Goal: Task Accomplishment & Management: Complete application form

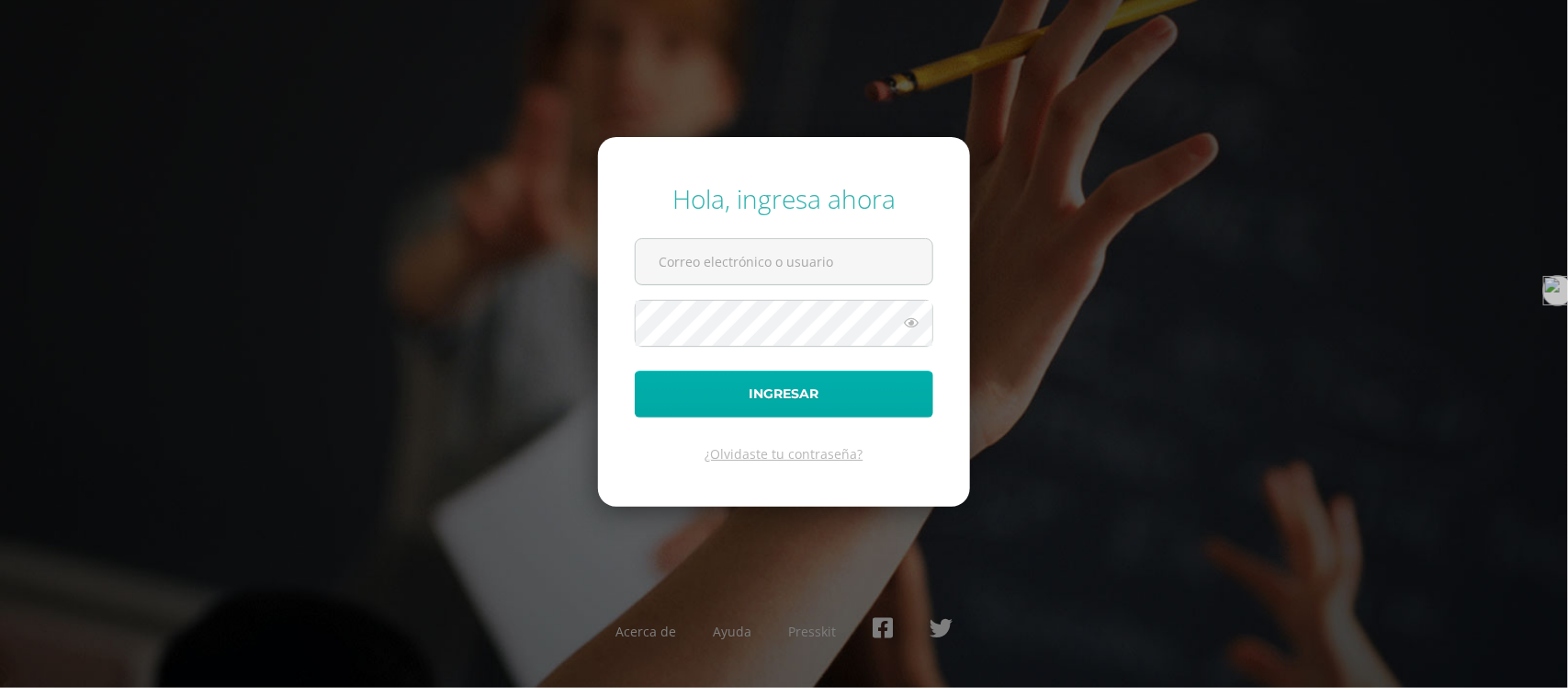
type input "[EMAIL_ADDRESS][DOMAIN_NAME]"
click at [801, 396] on button "Ingresar" at bounding box center [784, 394] width 299 height 47
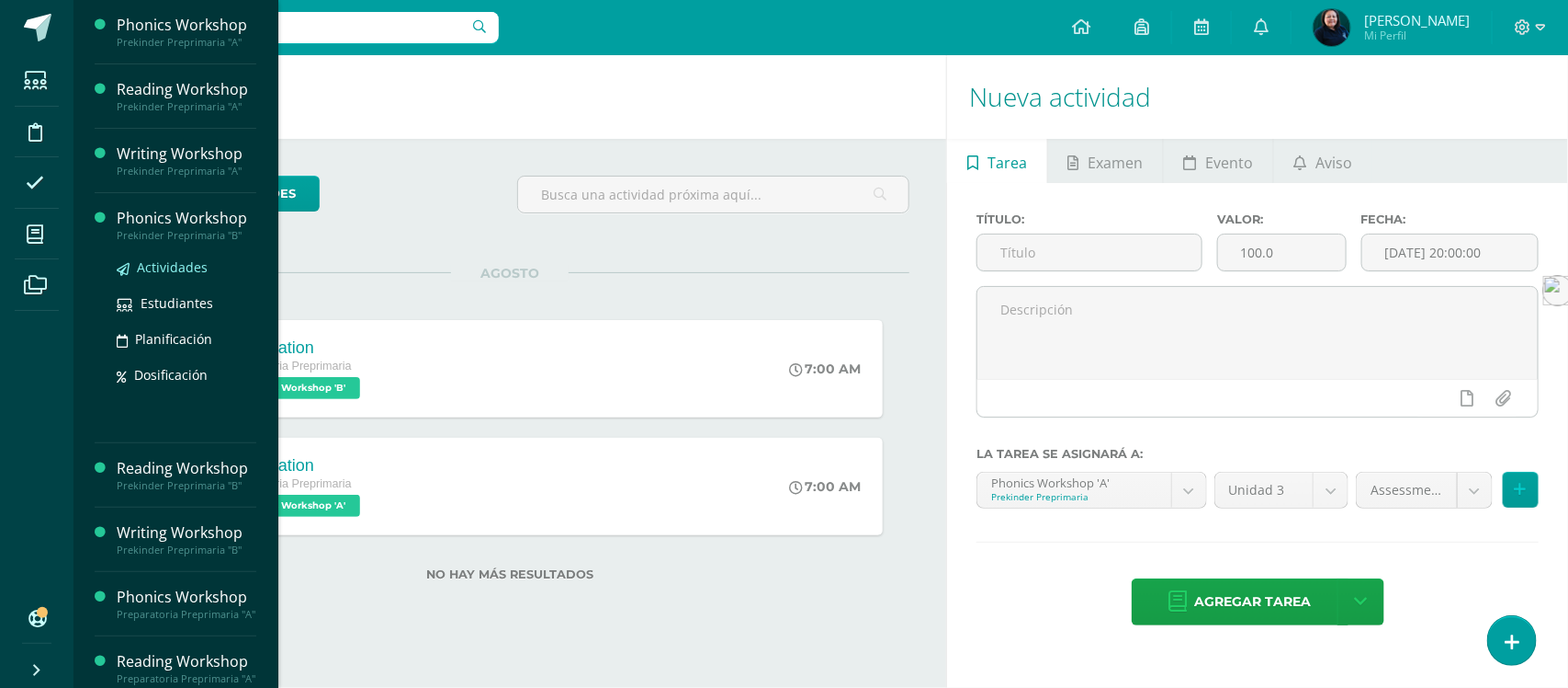
click at [173, 271] on span "Actividades" at bounding box center [172, 267] width 71 height 17
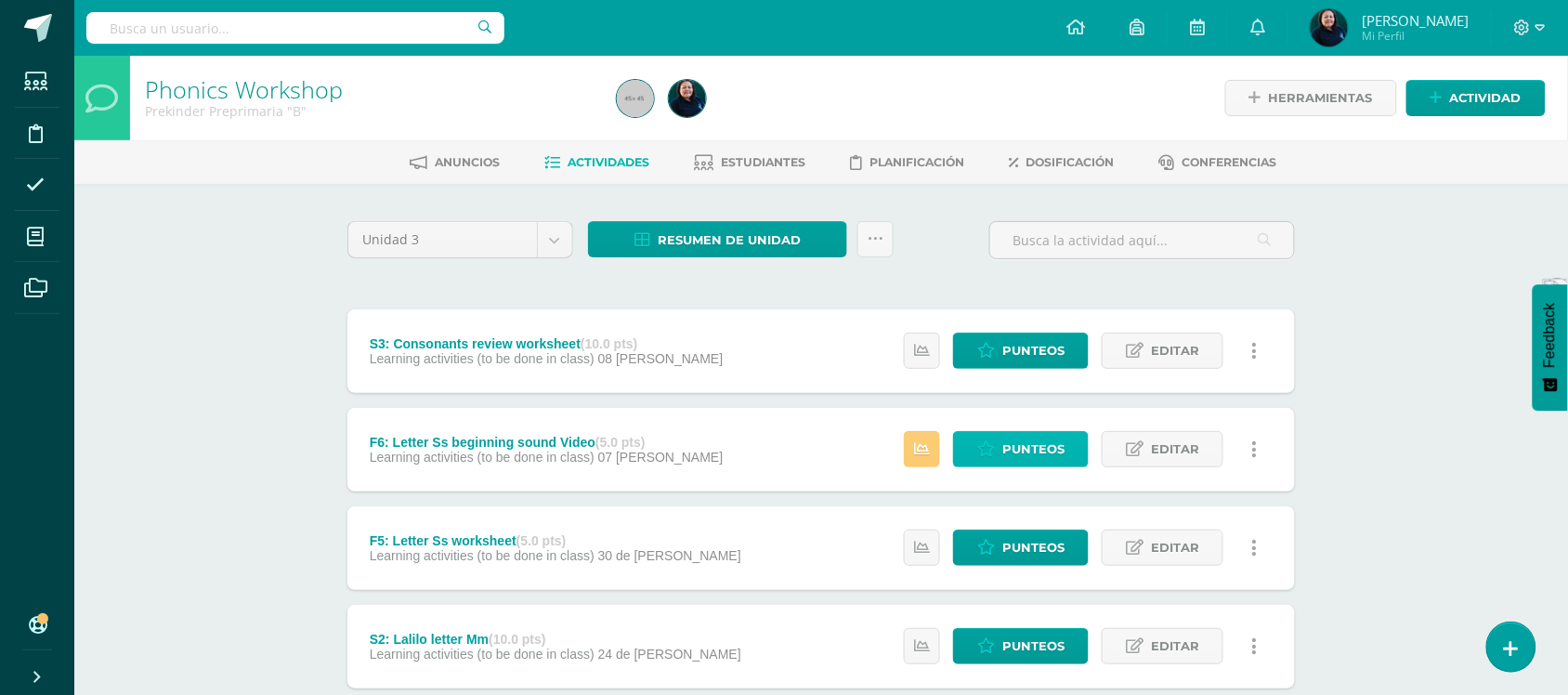
click at [1015, 447] on span "Punteos" at bounding box center [1033, 449] width 62 height 35
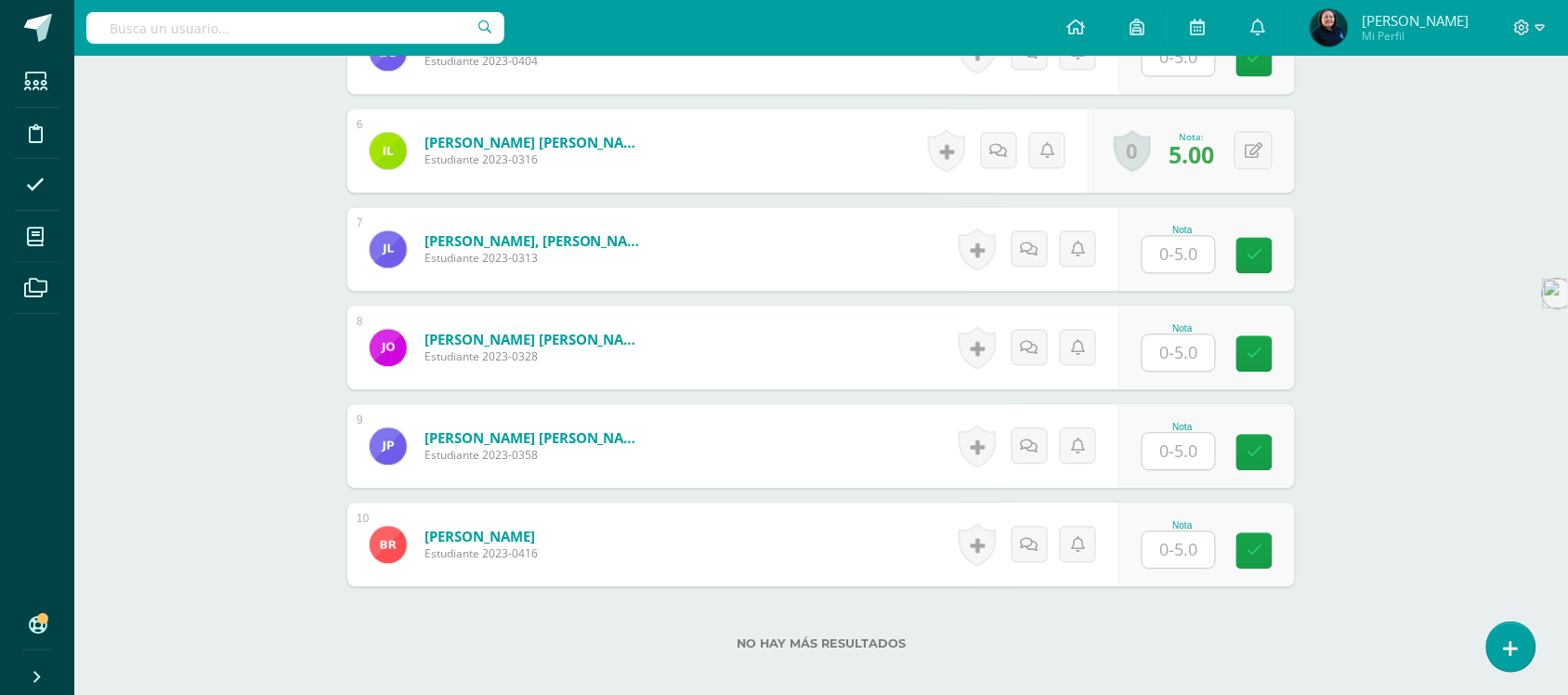
scroll to position [815, 0]
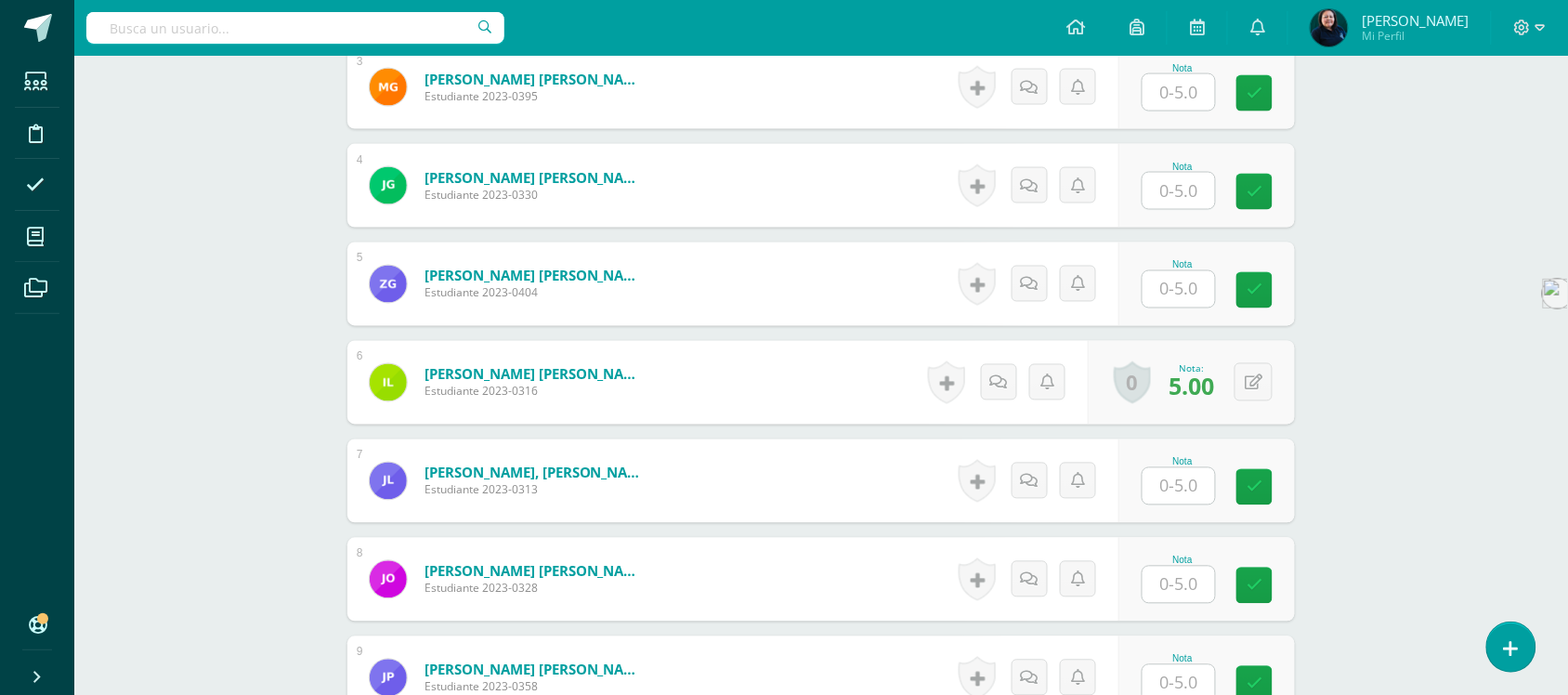
click at [1176, 307] on input "text" at bounding box center [1178, 290] width 72 height 37
type input "5"
click at [1173, 209] on input "text" at bounding box center [1190, 191] width 74 height 37
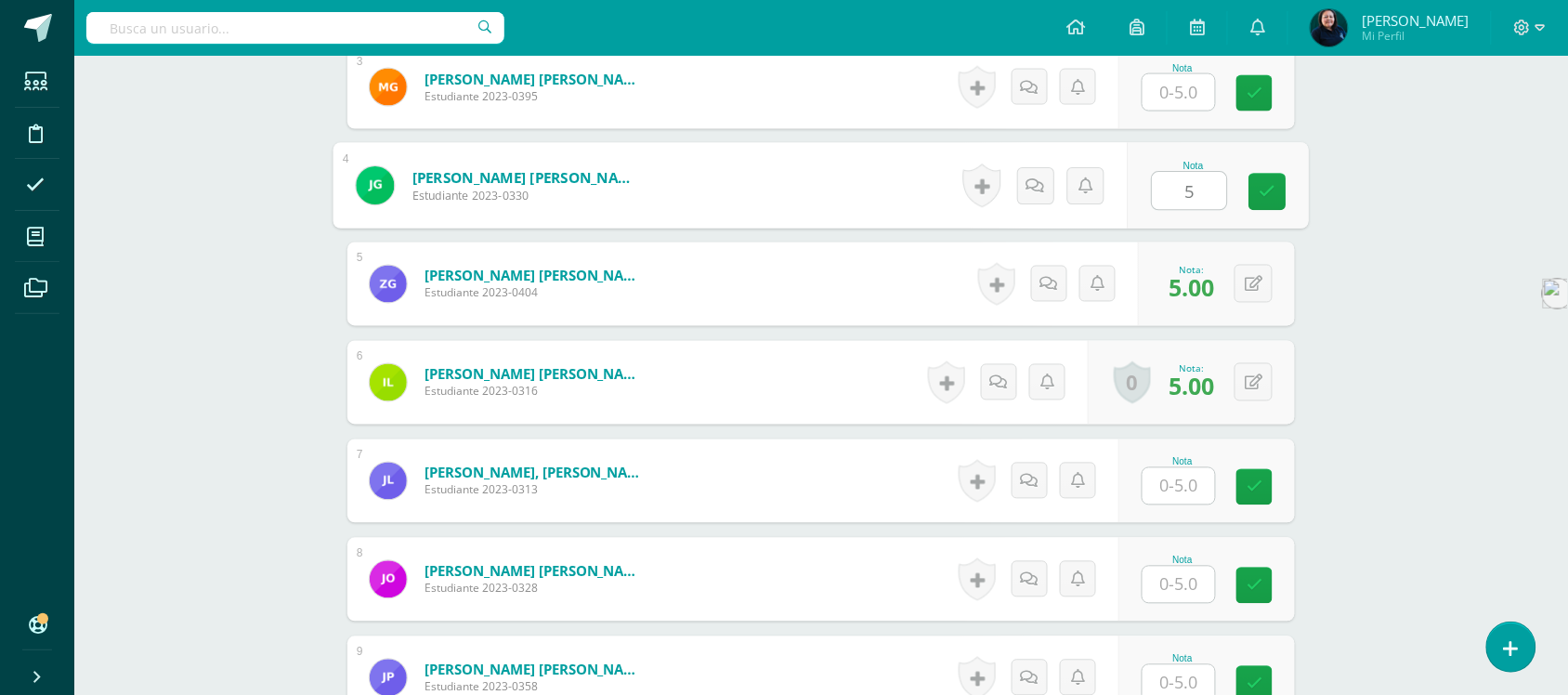
type input "5"
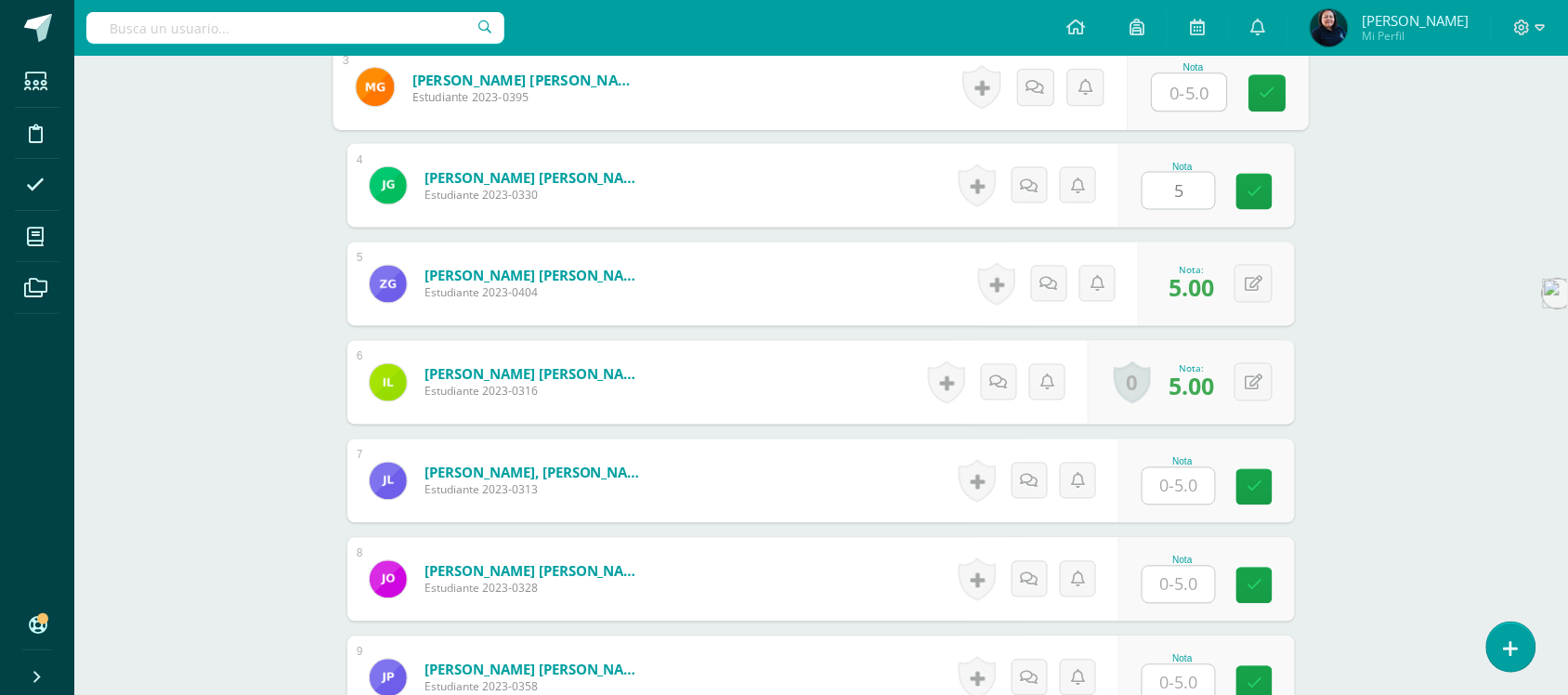
click at [1176, 111] on input "text" at bounding box center [1190, 93] width 74 height 37
type input "1"
click at [1417, 351] on div "Phonics Workshop Prekinder Preprimaria "B" Herramientas Detalle de asistencias …" at bounding box center [821, 136] width 1494 height 1790
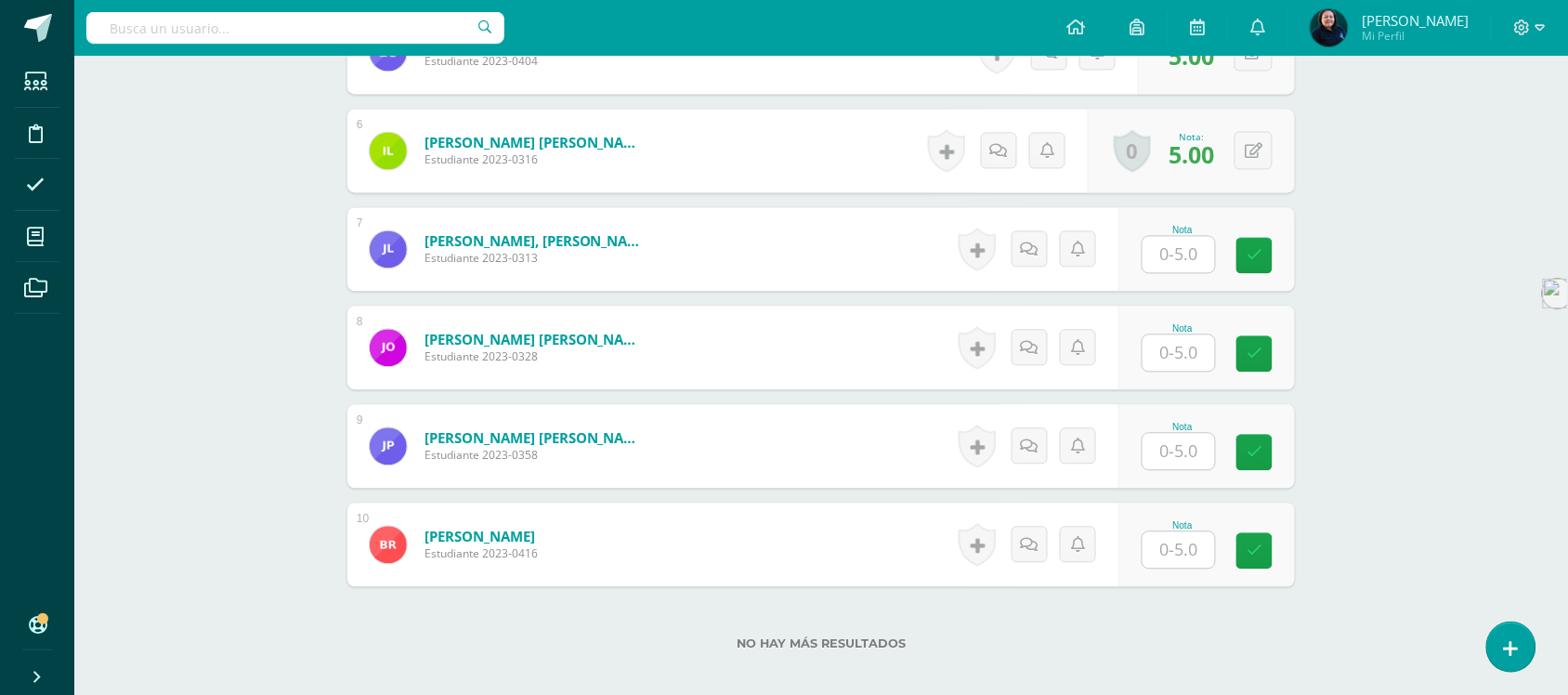
scroll to position [1163, 0]
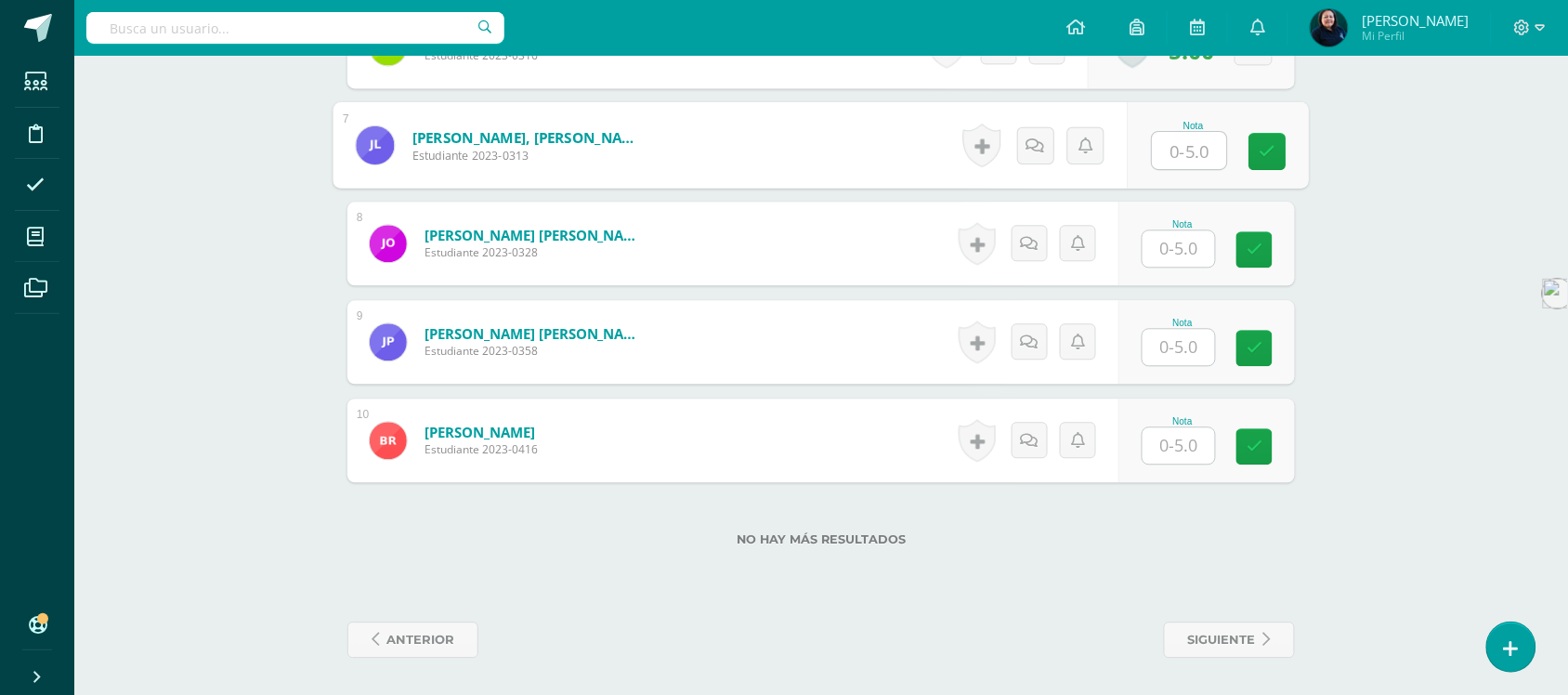
click at [1182, 163] on input "text" at bounding box center [1190, 151] width 74 height 37
type input "1"
click at [1170, 258] on input "text" at bounding box center [1178, 249] width 72 height 37
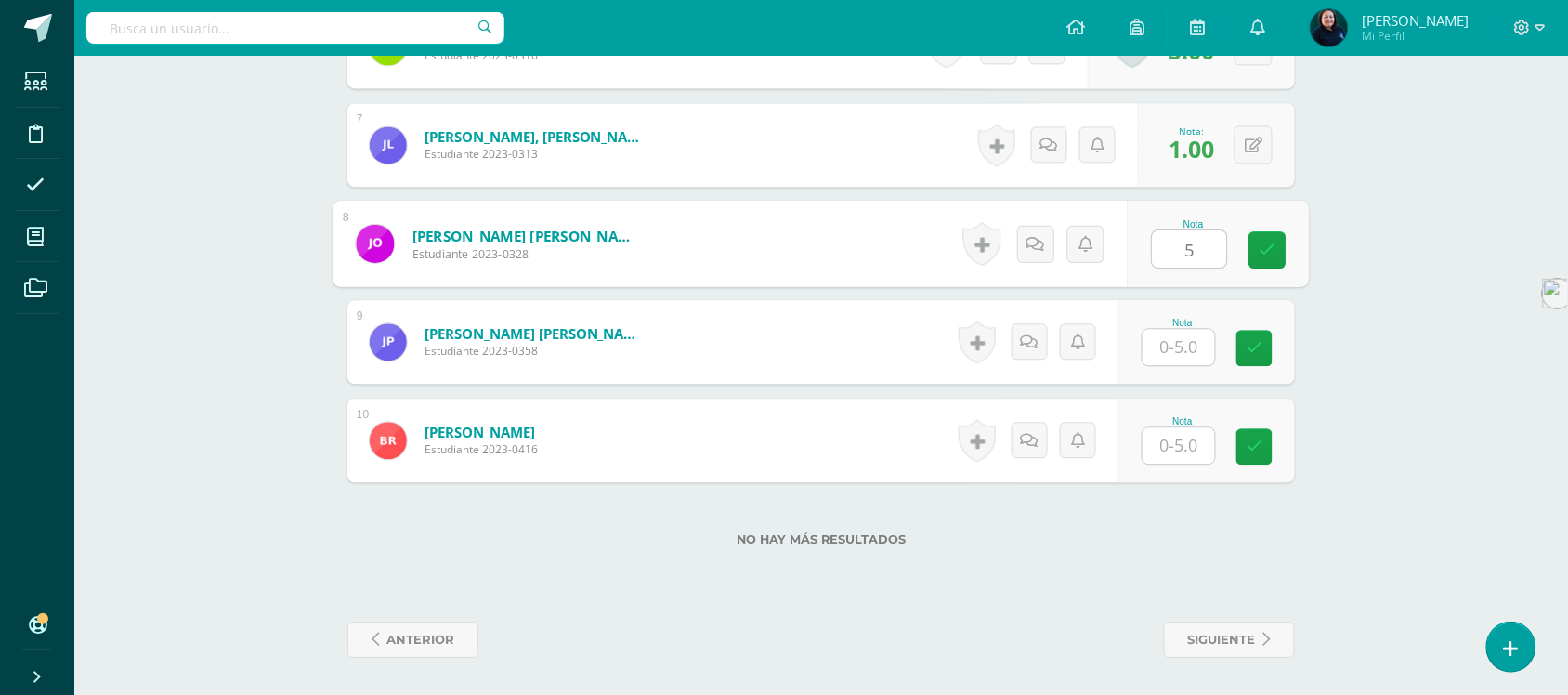
type input "5"
click at [1185, 365] on input "text" at bounding box center [1178, 348] width 72 height 37
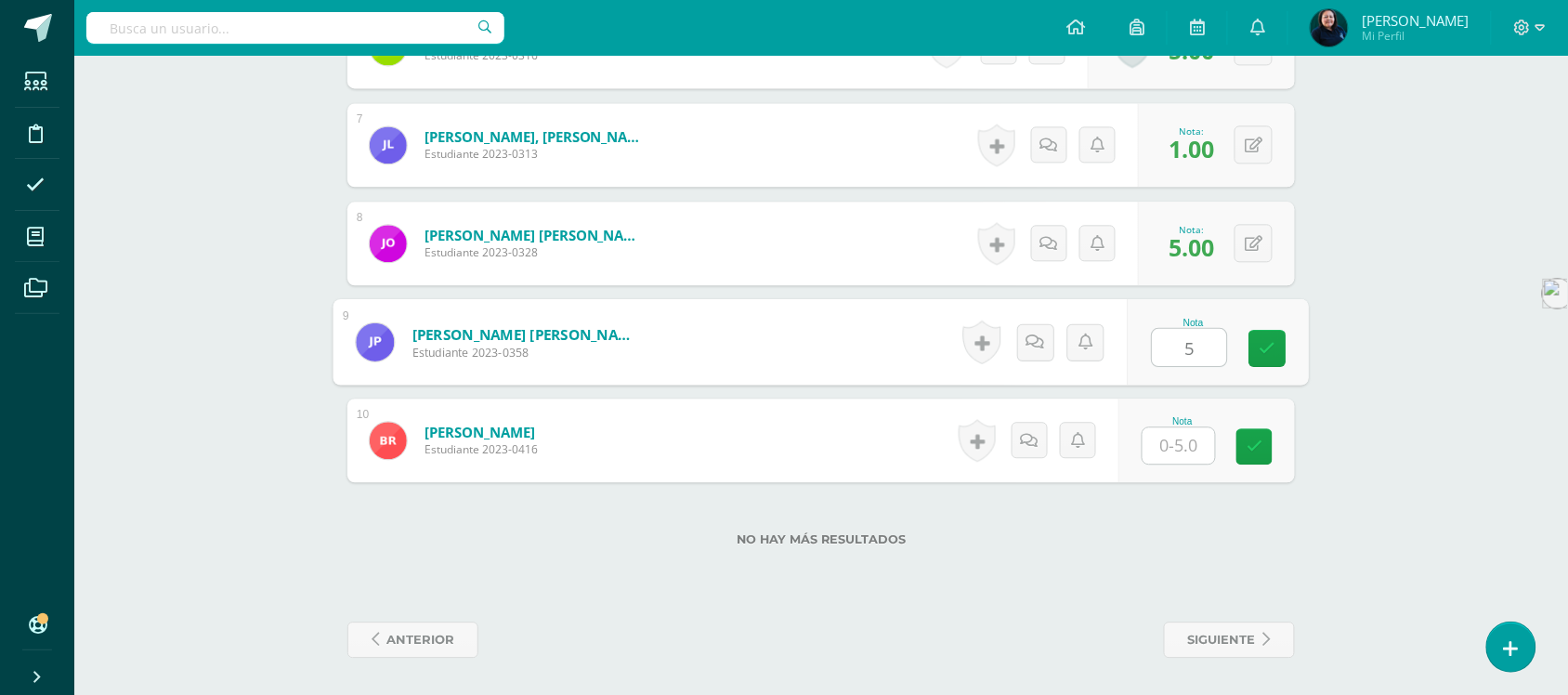
type input "5"
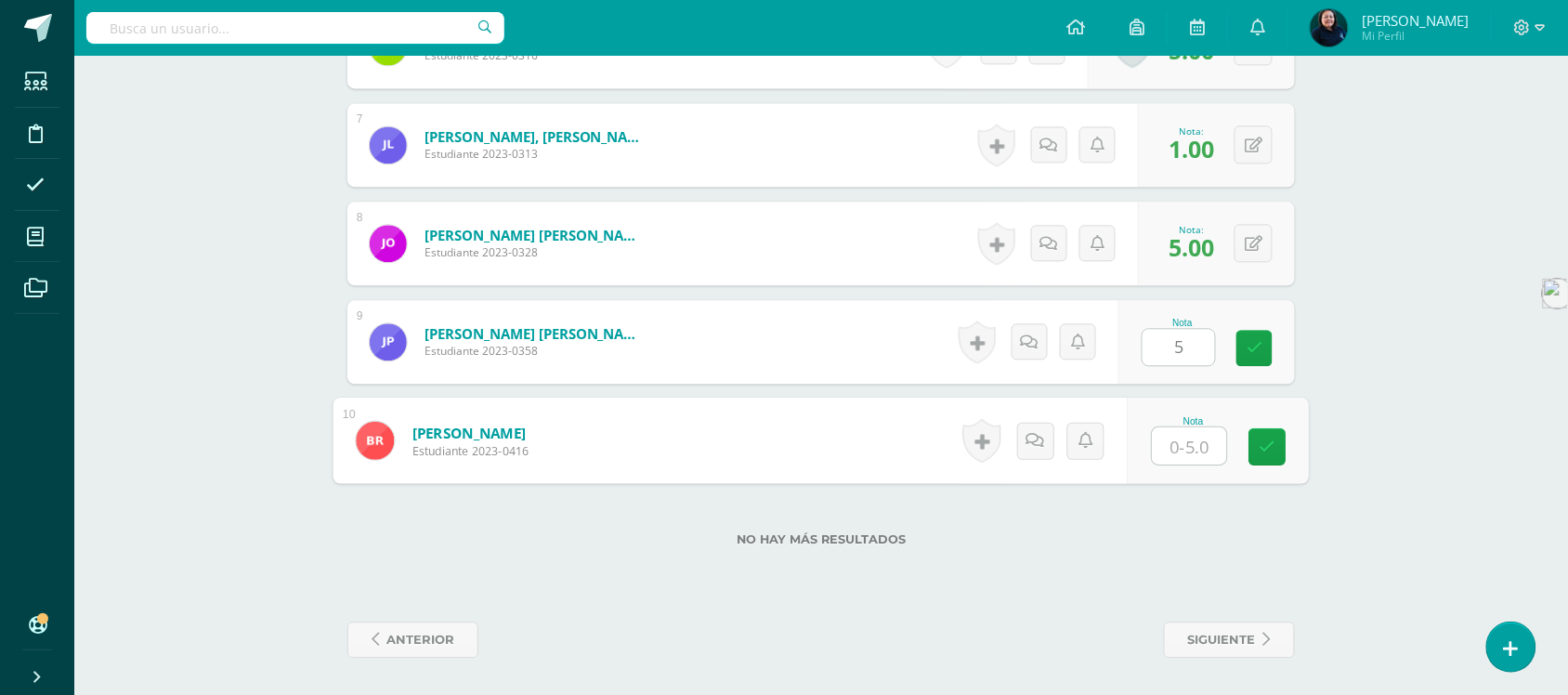
click at [1187, 458] on input "text" at bounding box center [1190, 446] width 74 height 37
type input "5"
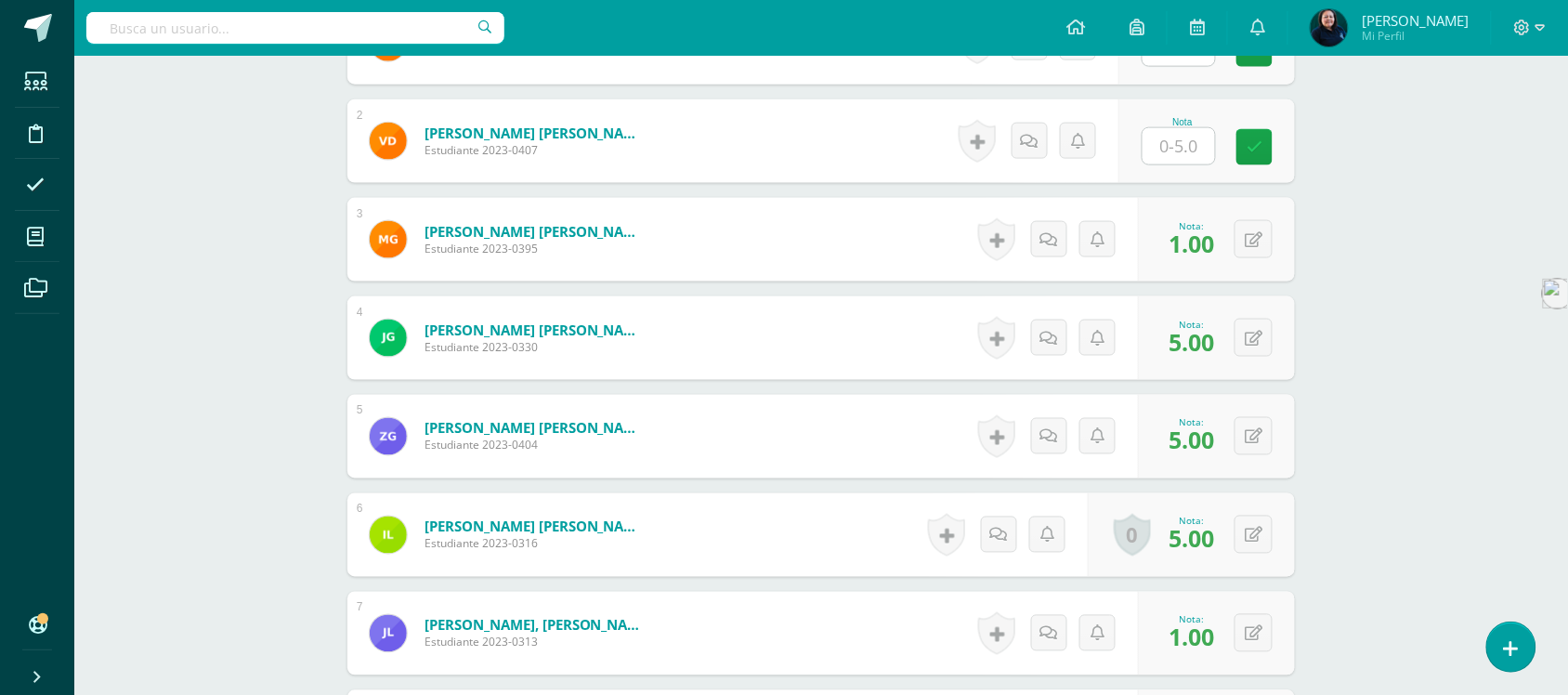
scroll to position [582, 0]
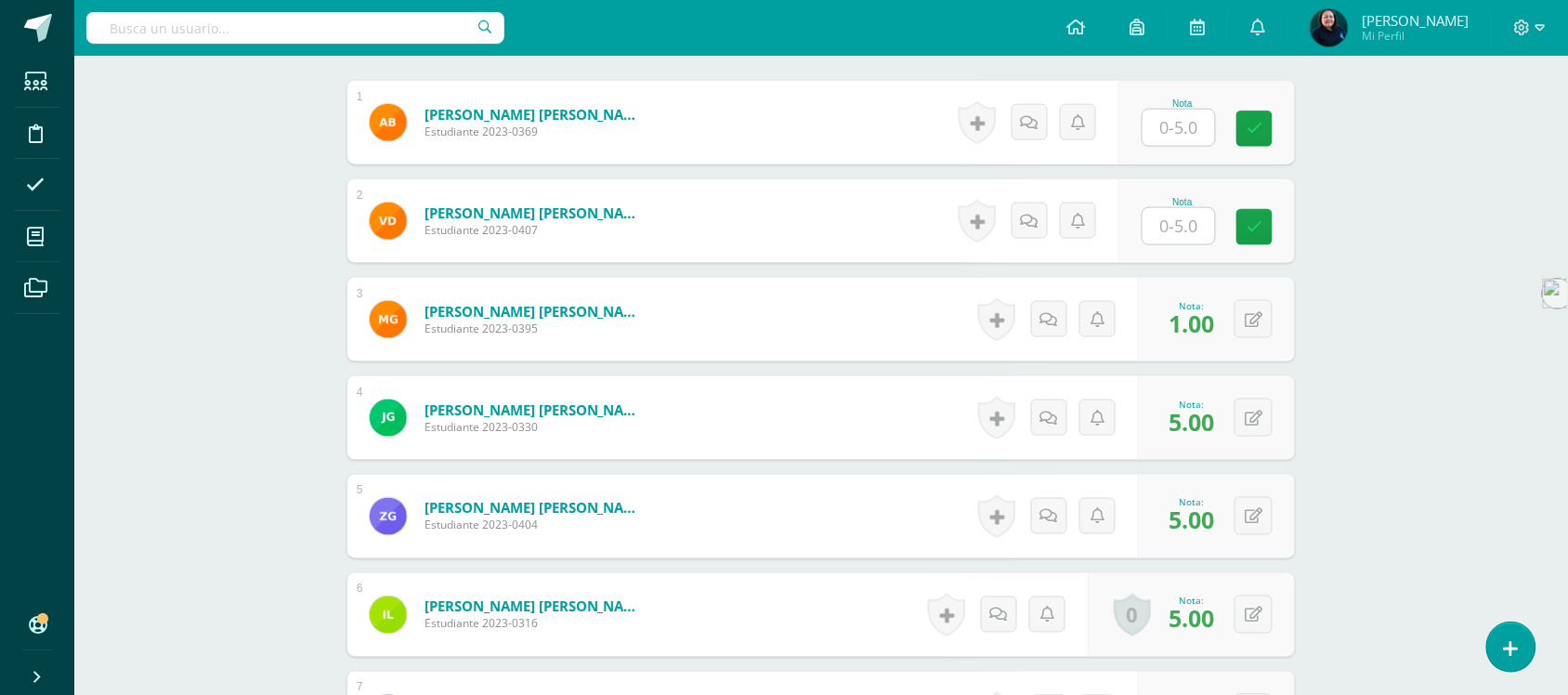
click at [1183, 244] on input "text" at bounding box center [1178, 227] width 72 height 37
type input "5"
click at [1330, 269] on div "¿Estás seguro que quieres eliminar esta actividad? Esto borrará la actividad y …" at bounding box center [821, 431] width 1022 height 1661
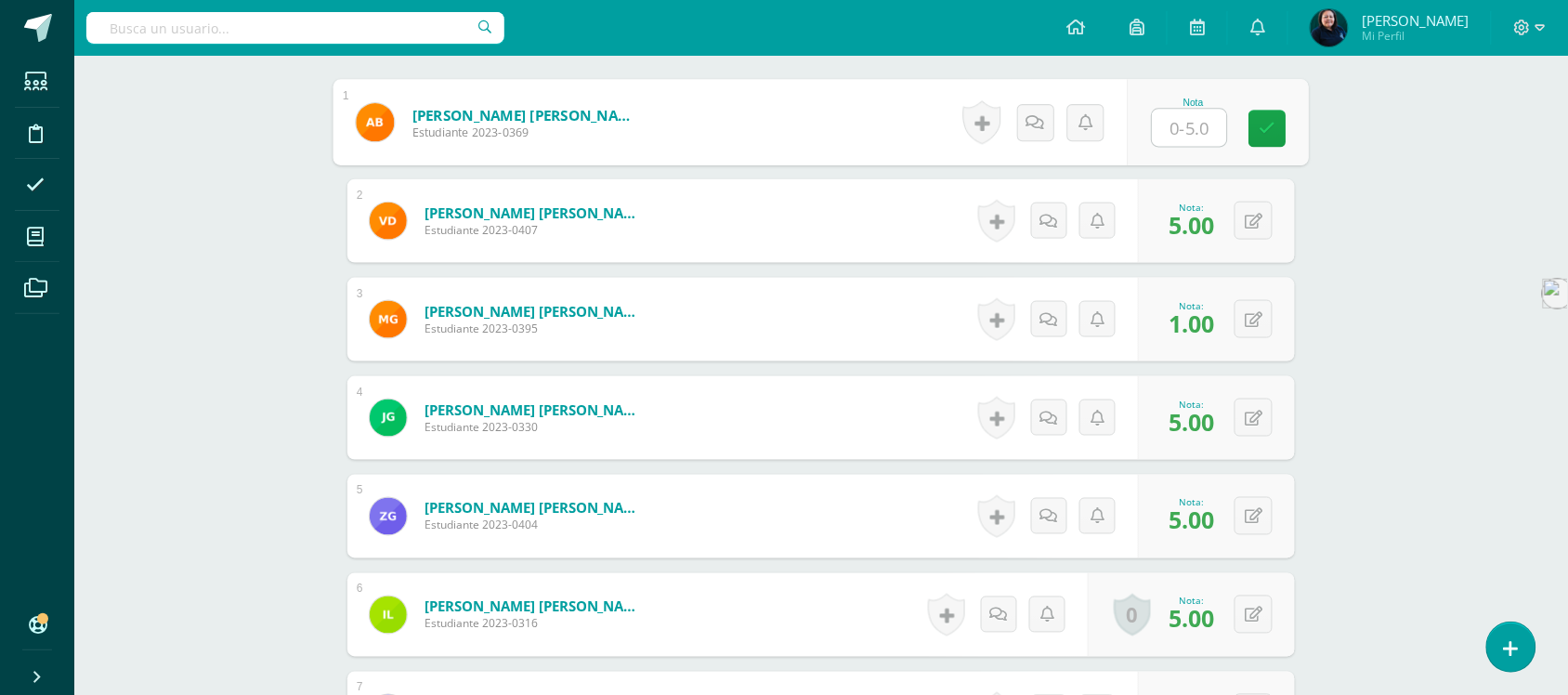
click at [1178, 147] on input "text" at bounding box center [1190, 128] width 74 height 37
type input "1"
click at [1426, 340] on div "Phonics Workshop Prekinder Preprimaria "B" Herramientas Detalle de asistencias …" at bounding box center [821, 368] width 1494 height 1790
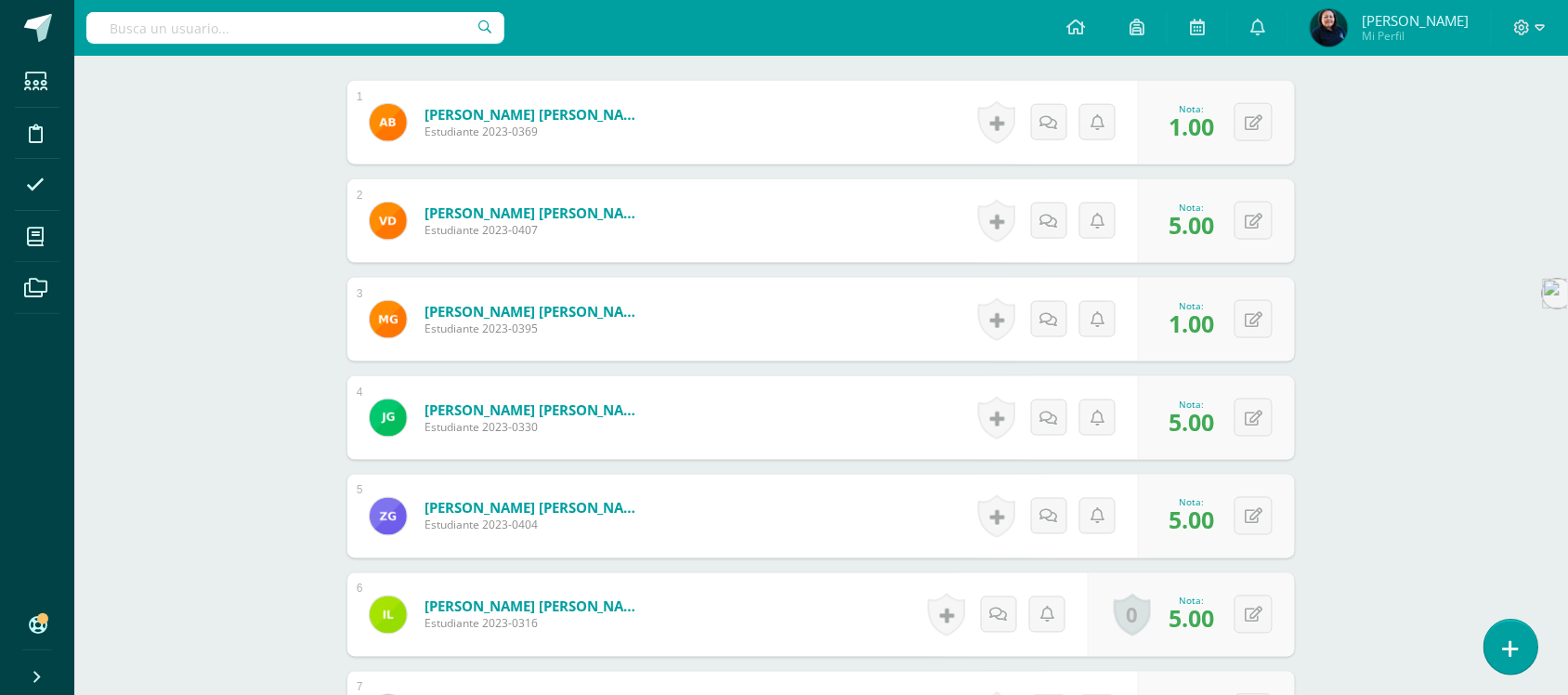
click at [1508, 651] on icon at bounding box center [1511, 649] width 16 height 21
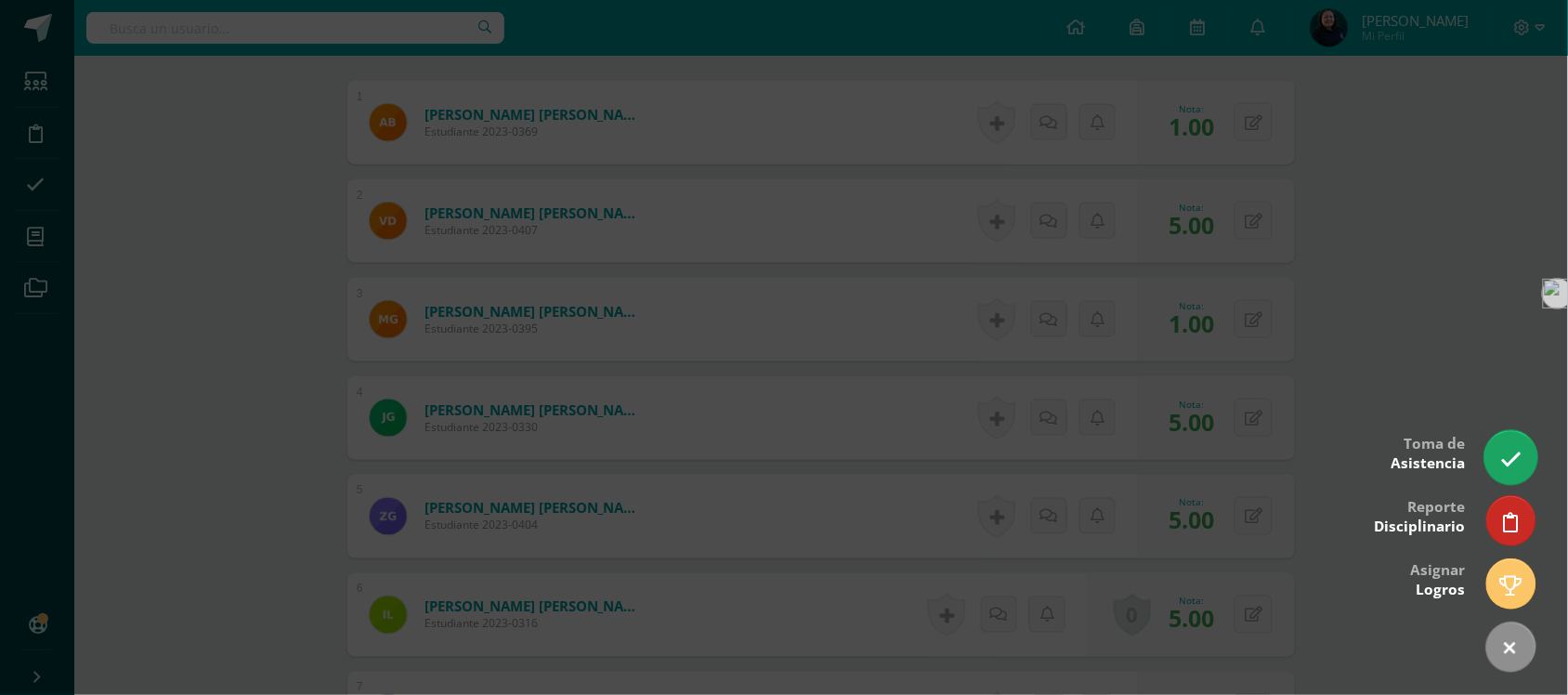
click at [1522, 457] on link at bounding box center [1510, 457] width 53 height 54
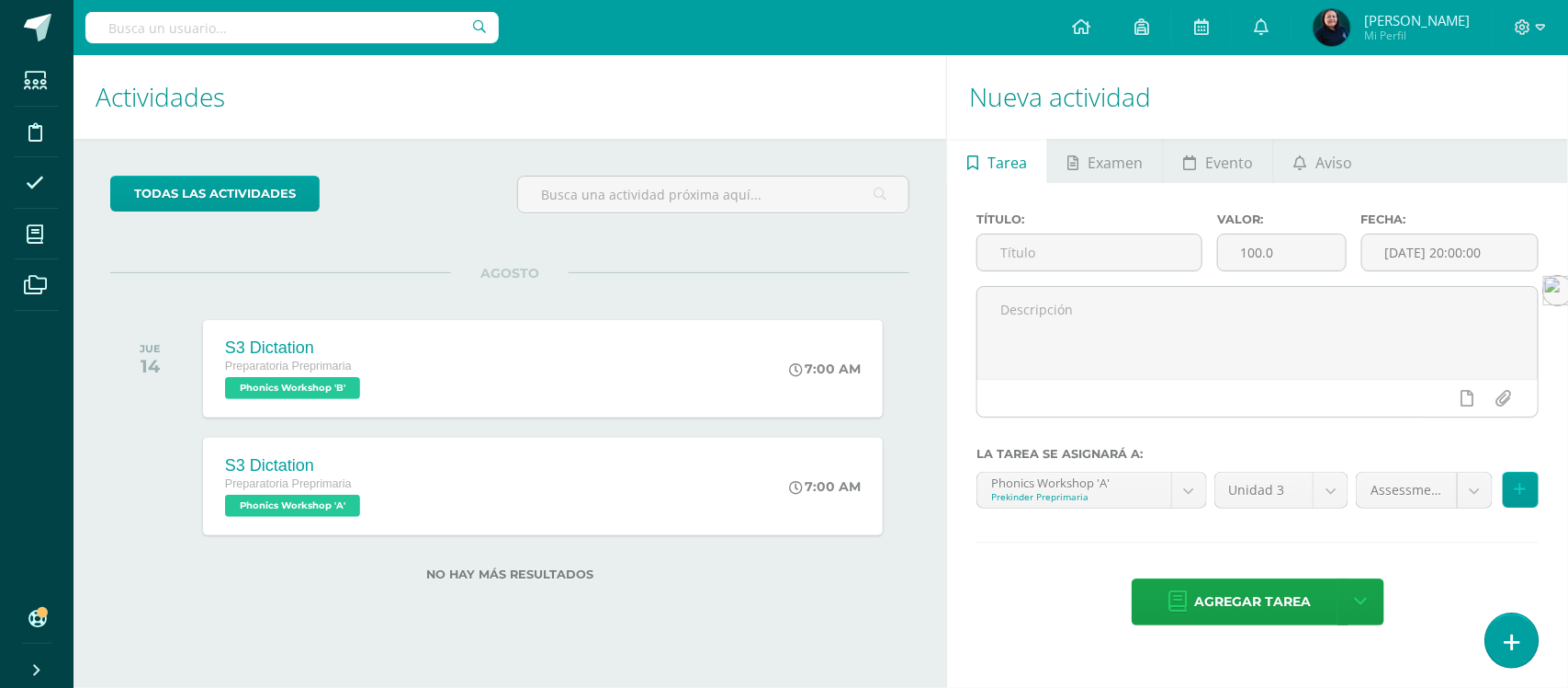
click at [1513, 642] on icon at bounding box center [1512, 642] width 16 height 21
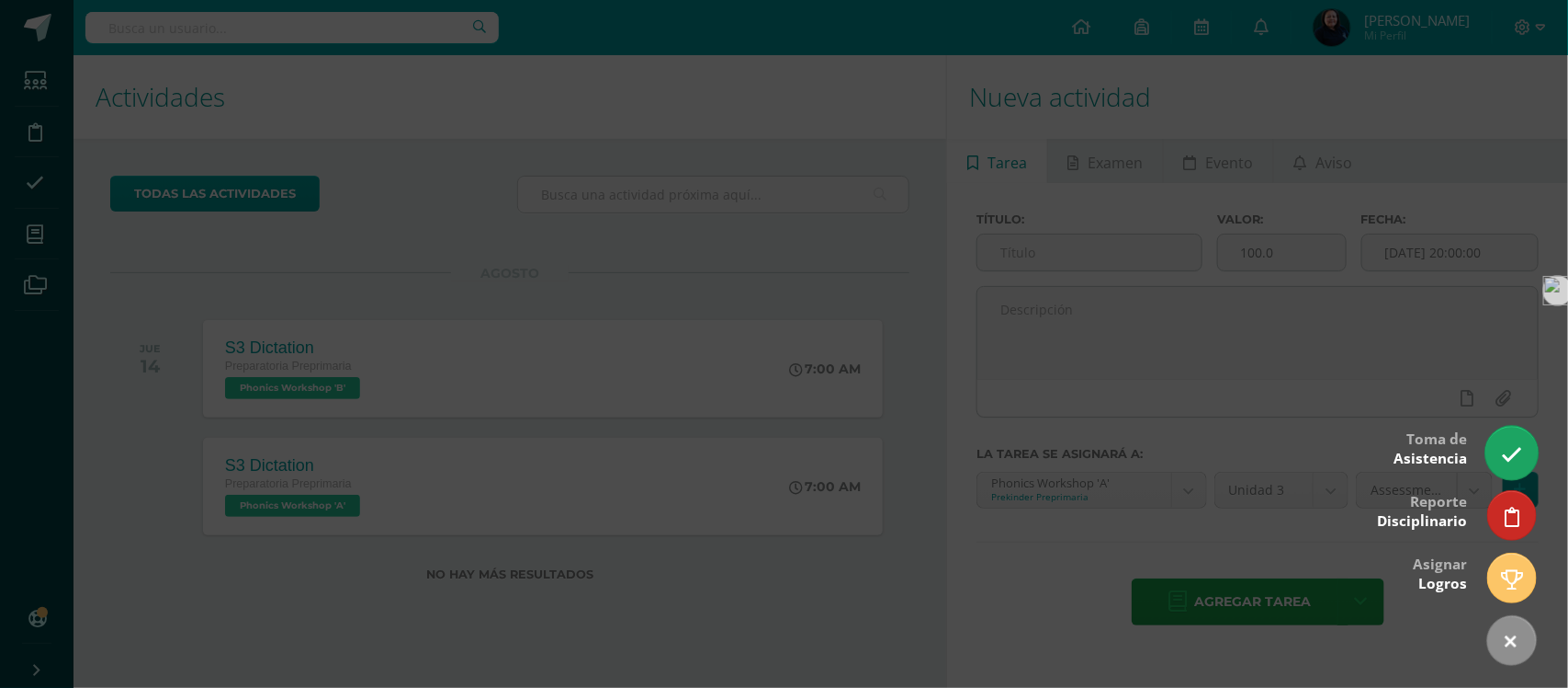
click at [1514, 441] on link at bounding box center [1512, 452] width 53 height 54
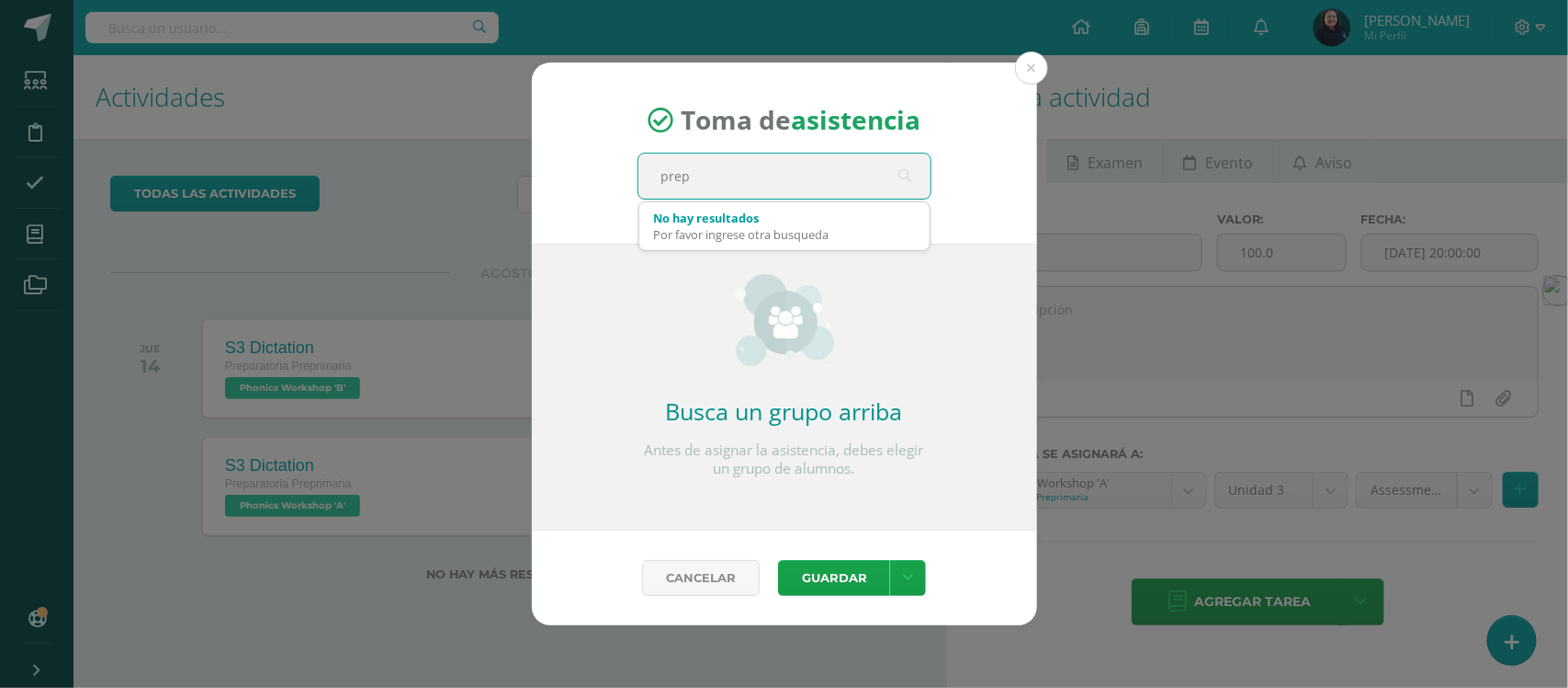
type input "prepa"
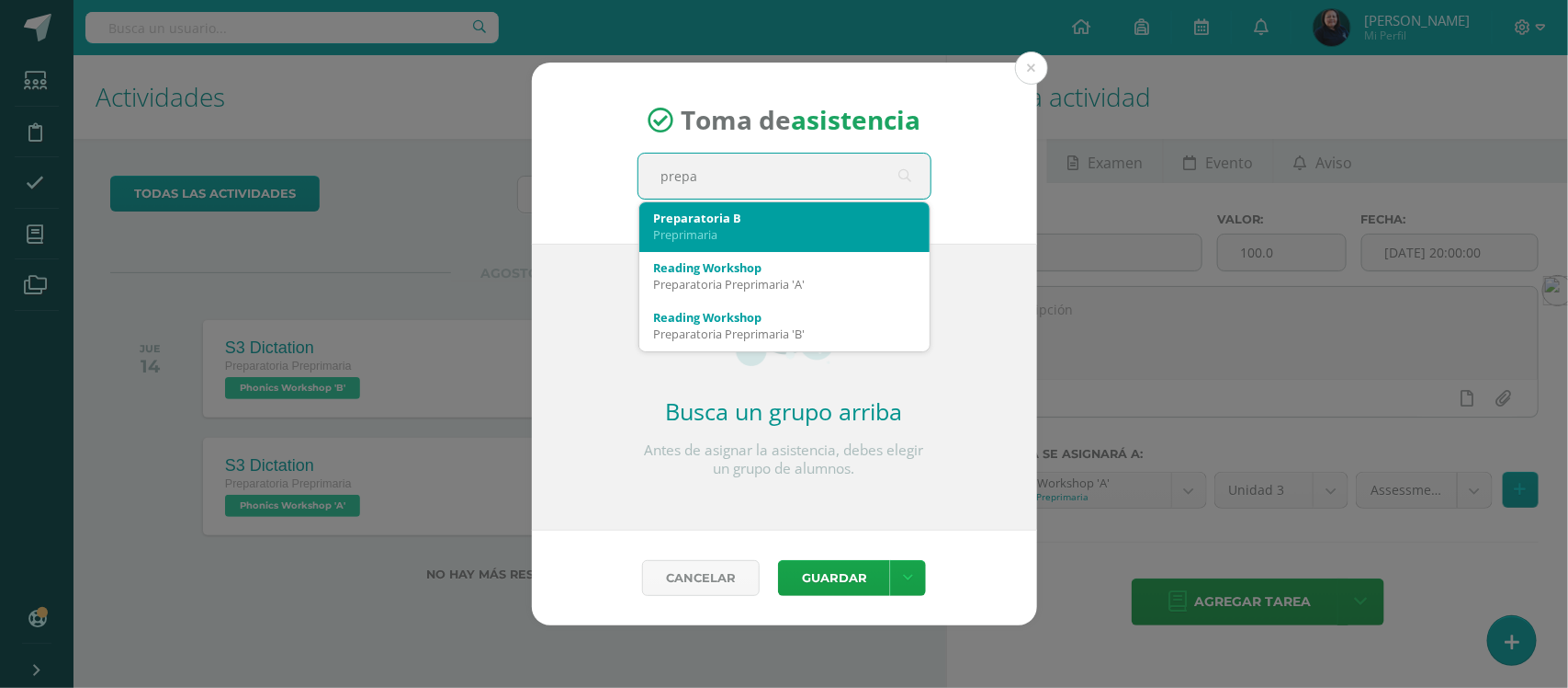
click at [710, 228] on div "Preprimaria" at bounding box center [784, 234] width 261 height 16
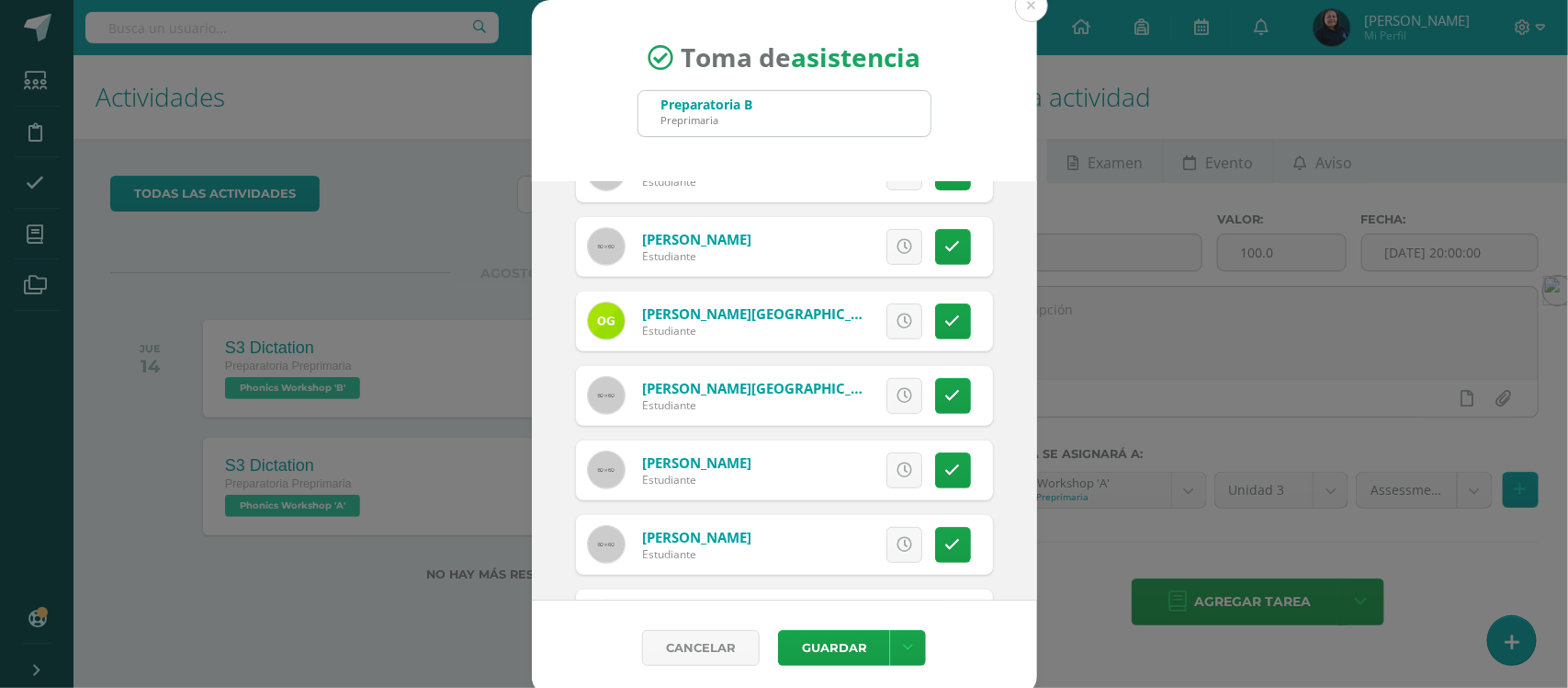
scroll to position [460, 0]
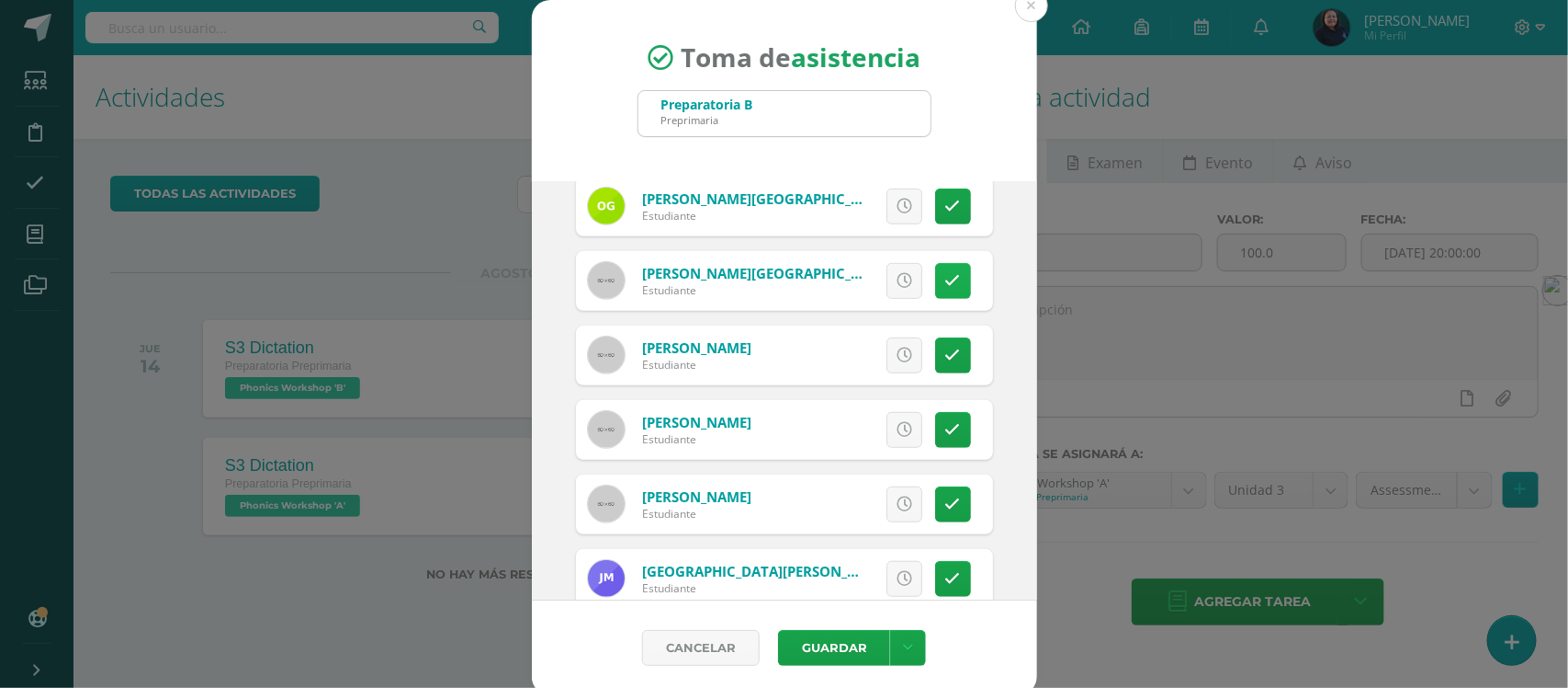
click at [935, 276] on link at bounding box center [953, 281] width 36 height 36
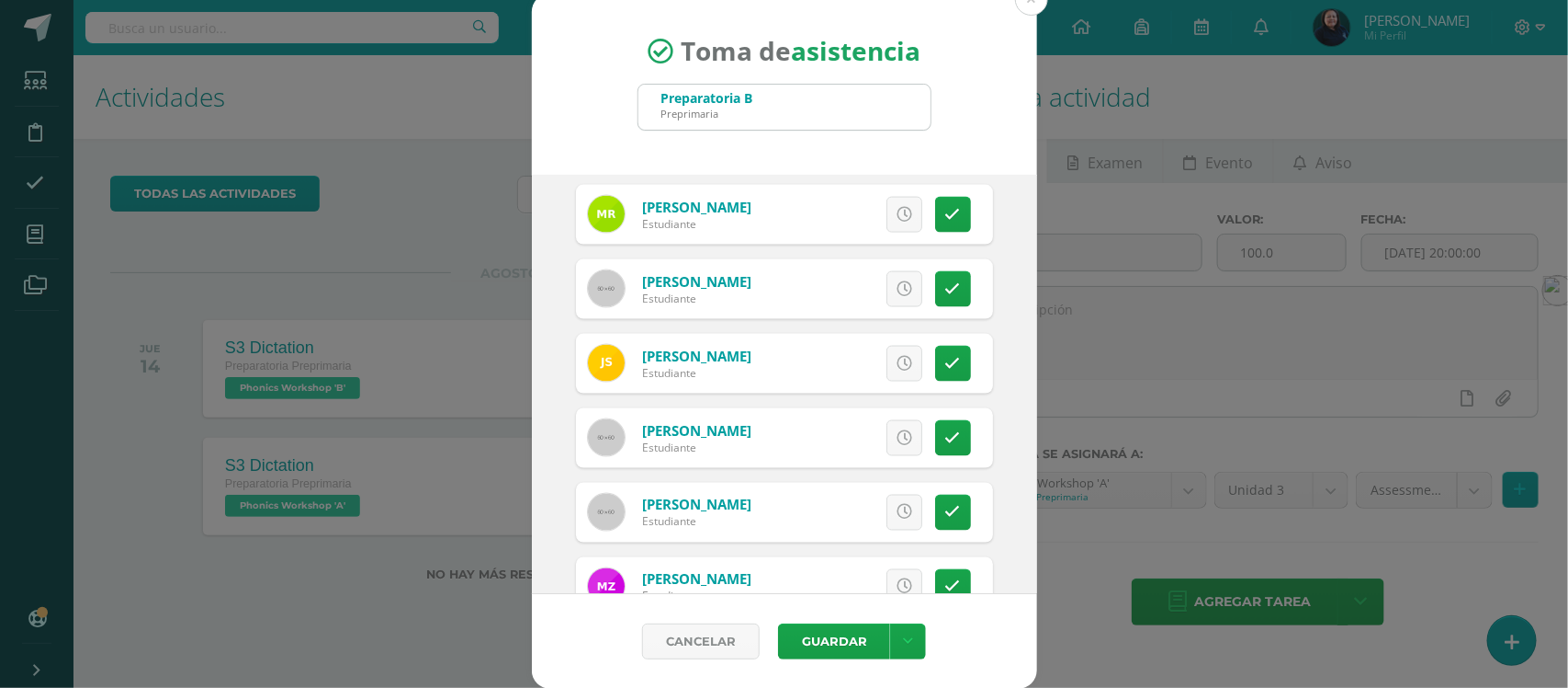
scroll to position [1318, 0]
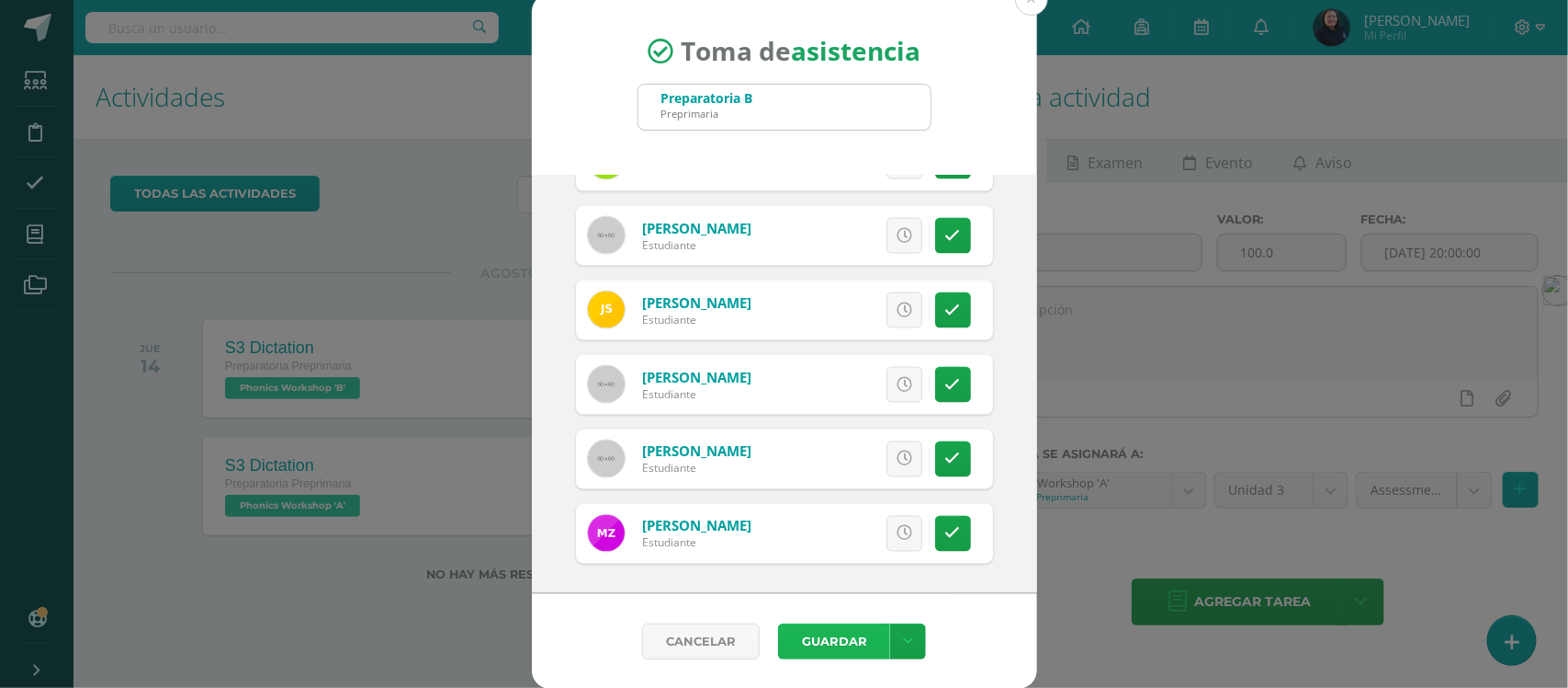
click at [835, 648] on button "Guardar" at bounding box center [834, 641] width 112 height 36
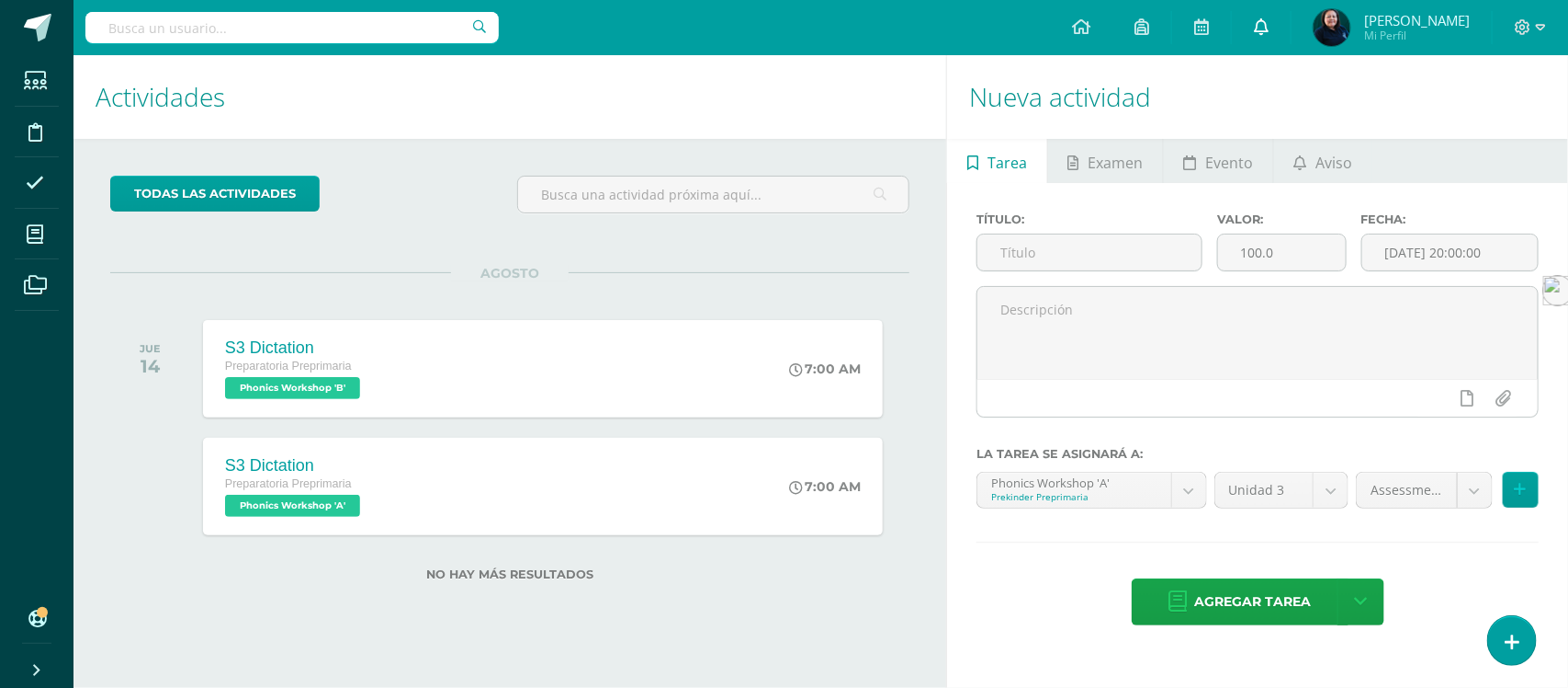
click at [1269, 24] on icon at bounding box center [1261, 26] width 14 height 16
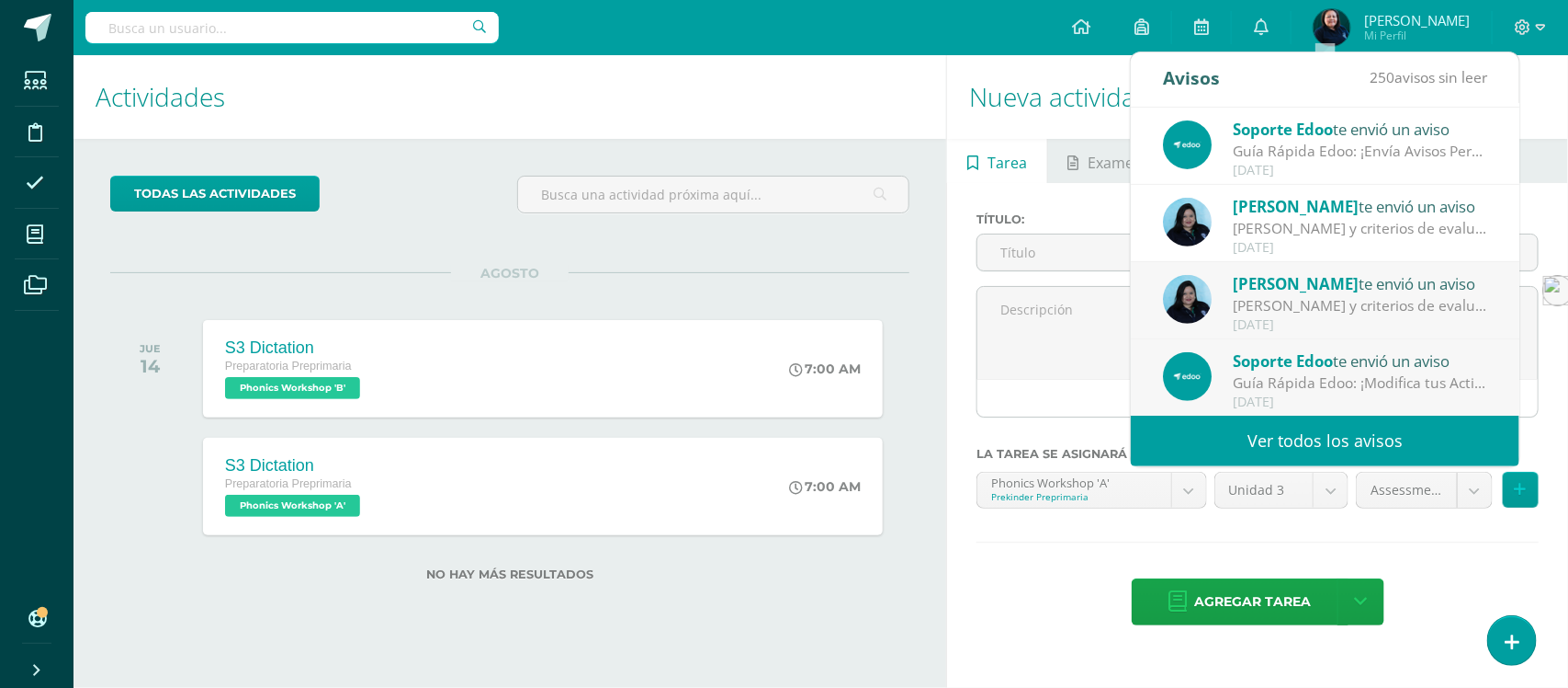
click at [1338, 440] on link "Ver todos los avisos" at bounding box center [1324, 441] width 389 height 51
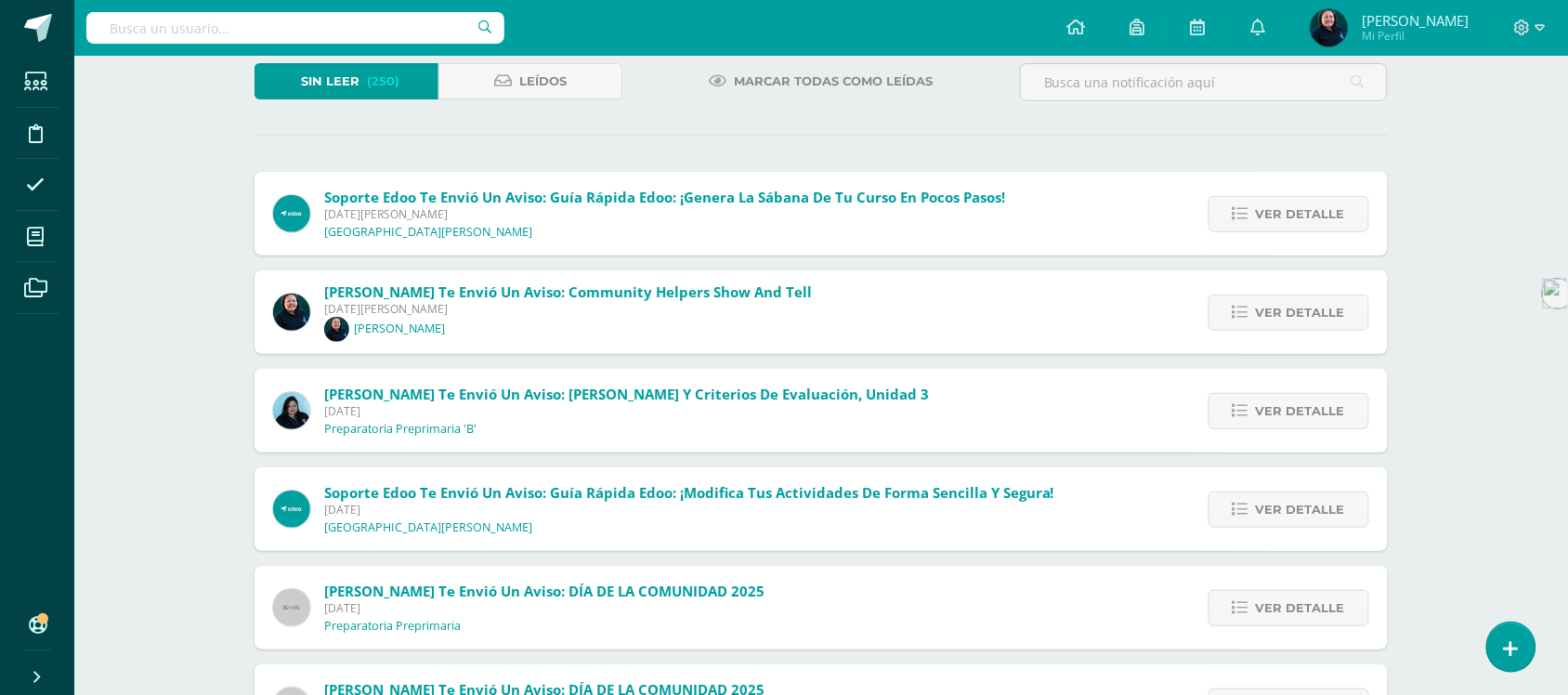
scroll to position [116, 0]
click at [476, 326] on span "[PERSON_NAME] te envió un aviso: Community Helpers Show and tell [DATE][PERSON_…" at bounding box center [568, 311] width 488 height 60
click at [414, 300] on span "[DATE][PERSON_NAME]" at bounding box center [568, 307] width 488 height 15
click at [1330, 317] on span "Ver detalle" at bounding box center [1301, 311] width 89 height 35
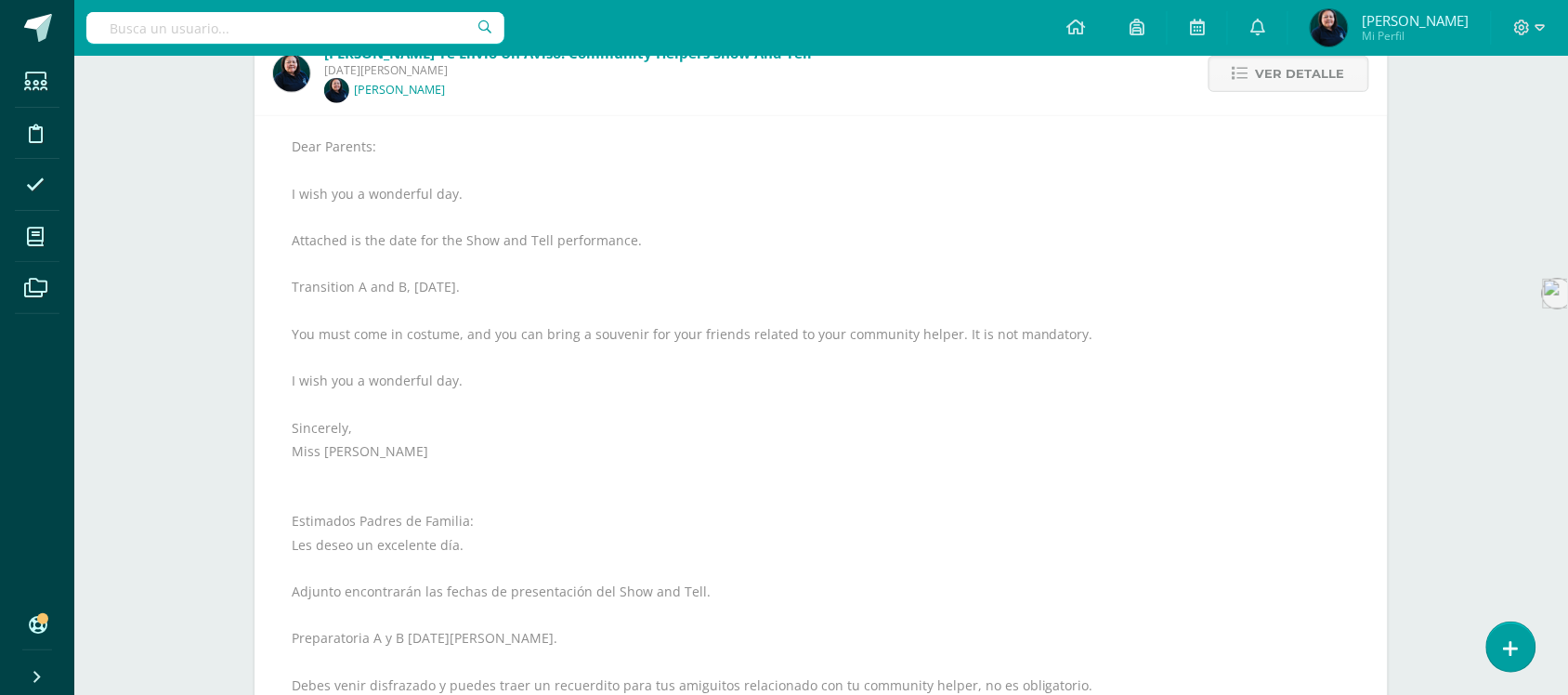
scroll to position [348, 0]
